Goal: Navigation & Orientation: Understand site structure

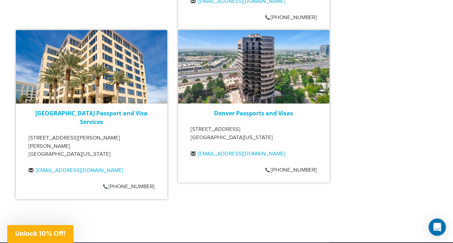
scroll to position [1691, 0]
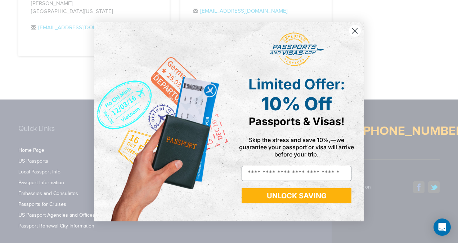
click at [354, 32] on circle "Close dialog" at bounding box center [355, 31] width 12 height 12
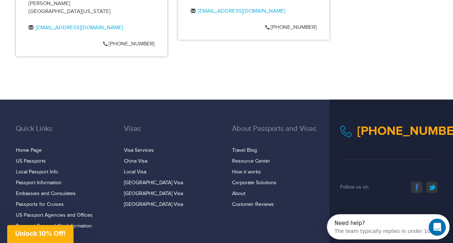
scroll to position [0, 0]
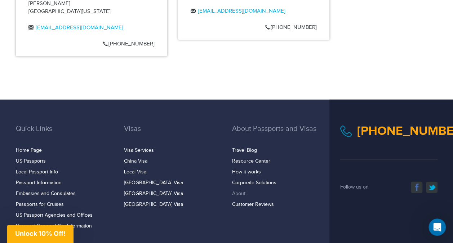
click at [238, 190] on link "About" at bounding box center [238, 193] width 13 height 6
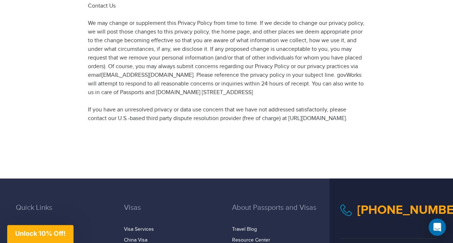
scroll to position [1404, 0]
